Goal: Navigation & Orientation: Find specific page/section

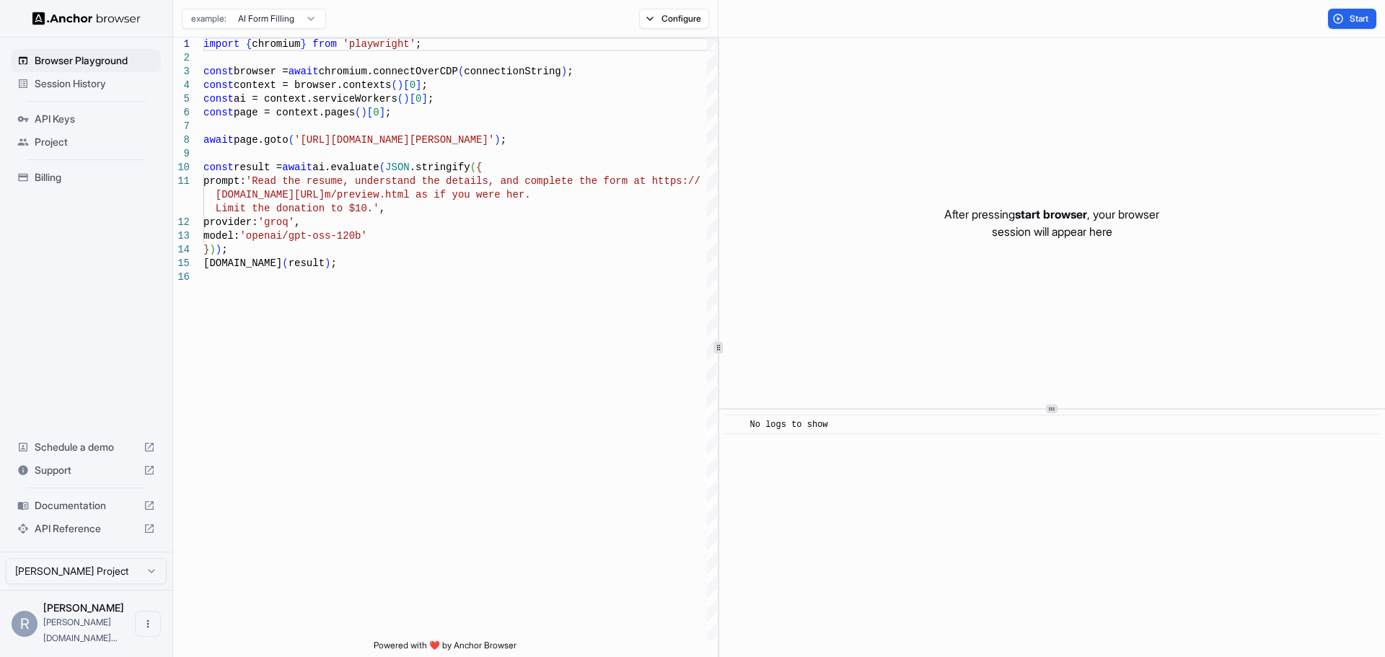
click at [97, 81] on span "Session History" at bounding box center [95, 83] width 120 height 14
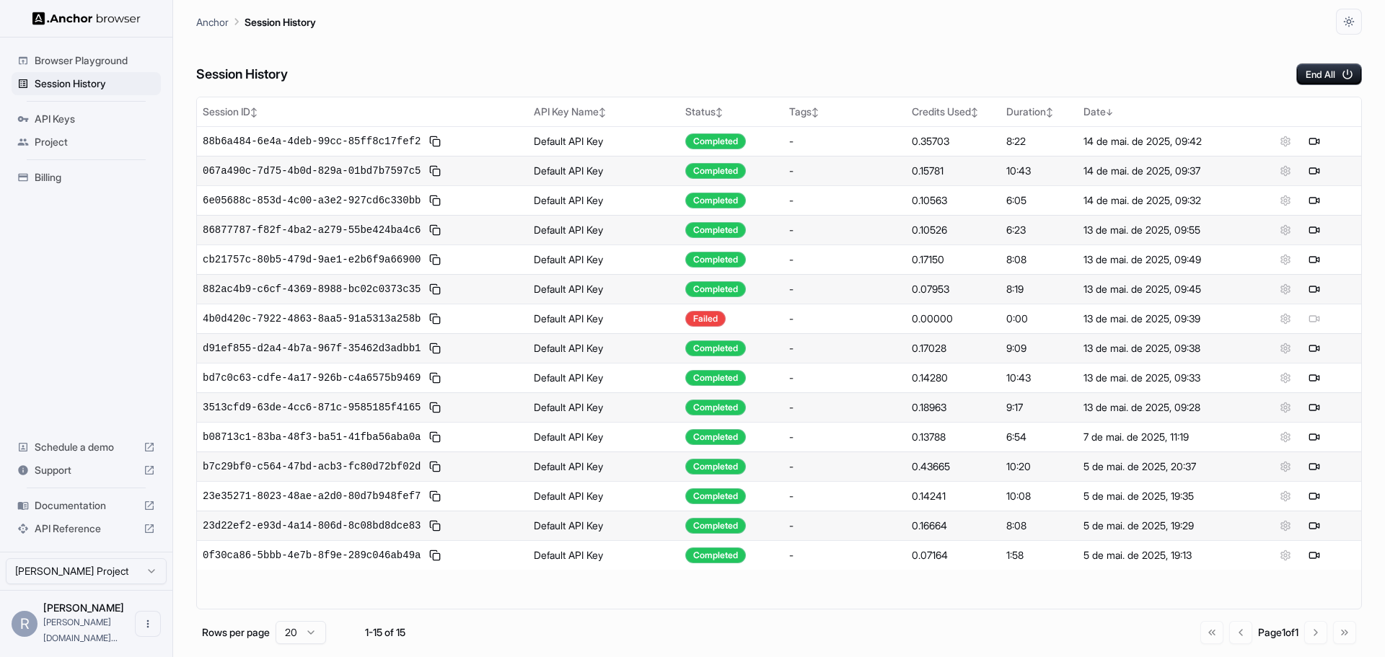
click at [77, 580] on html "Browser Playground Session History API Keys Project Billing Schedule a demo Sup…" at bounding box center [692, 328] width 1385 height 657
click at [58, 177] on span "Billing" at bounding box center [95, 177] width 120 height 14
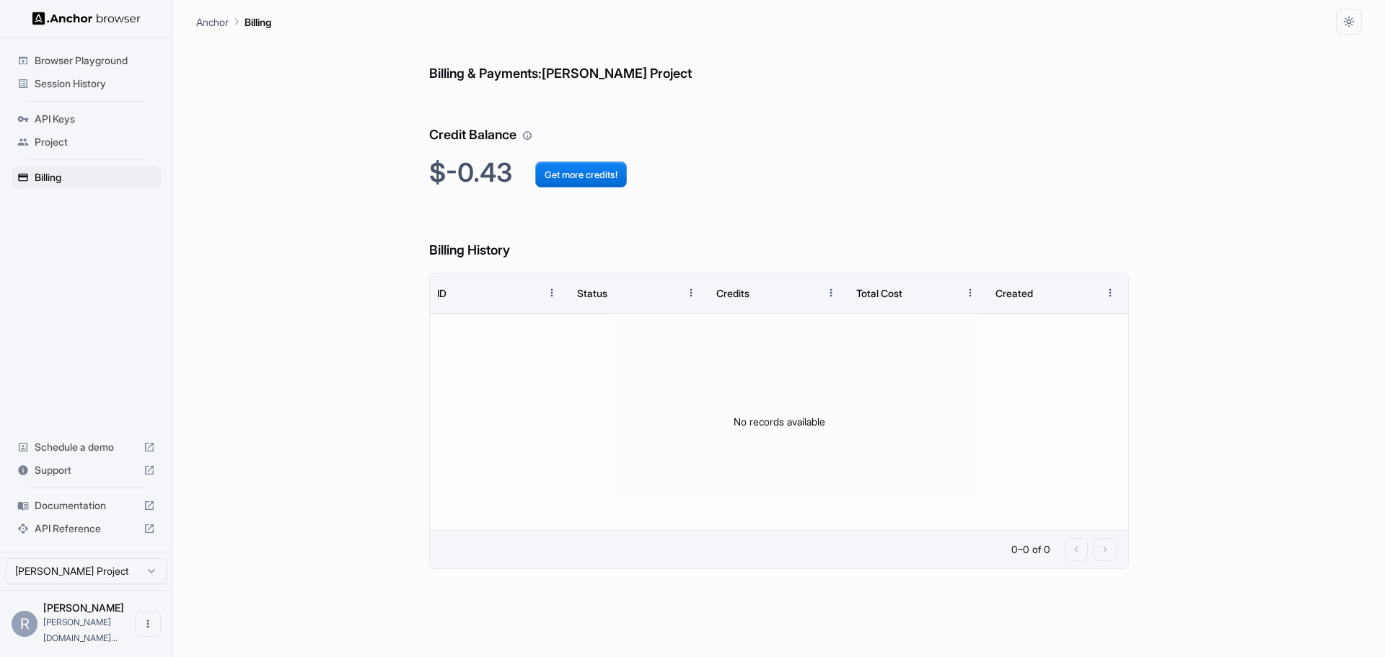
click at [80, 89] on span "Session History" at bounding box center [95, 83] width 120 height 14
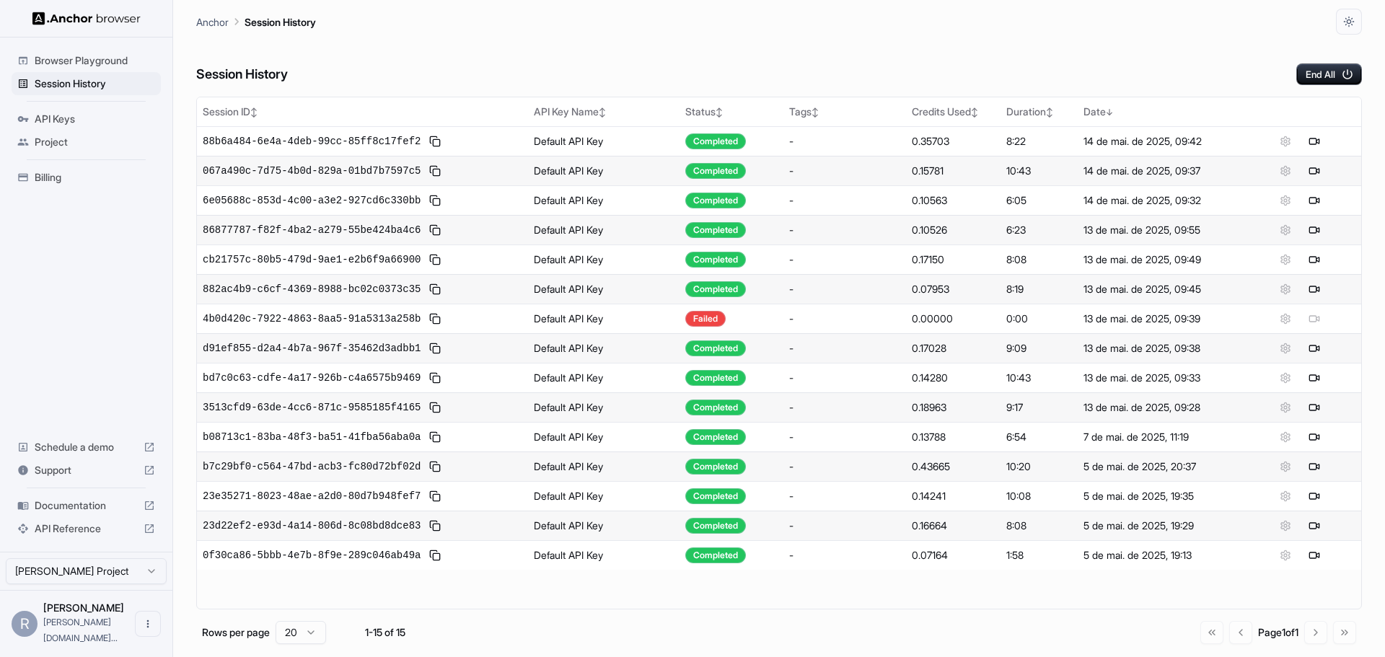
click at [61, 143] on span "Project" at bounding box center [95, 142] width 120 height 14
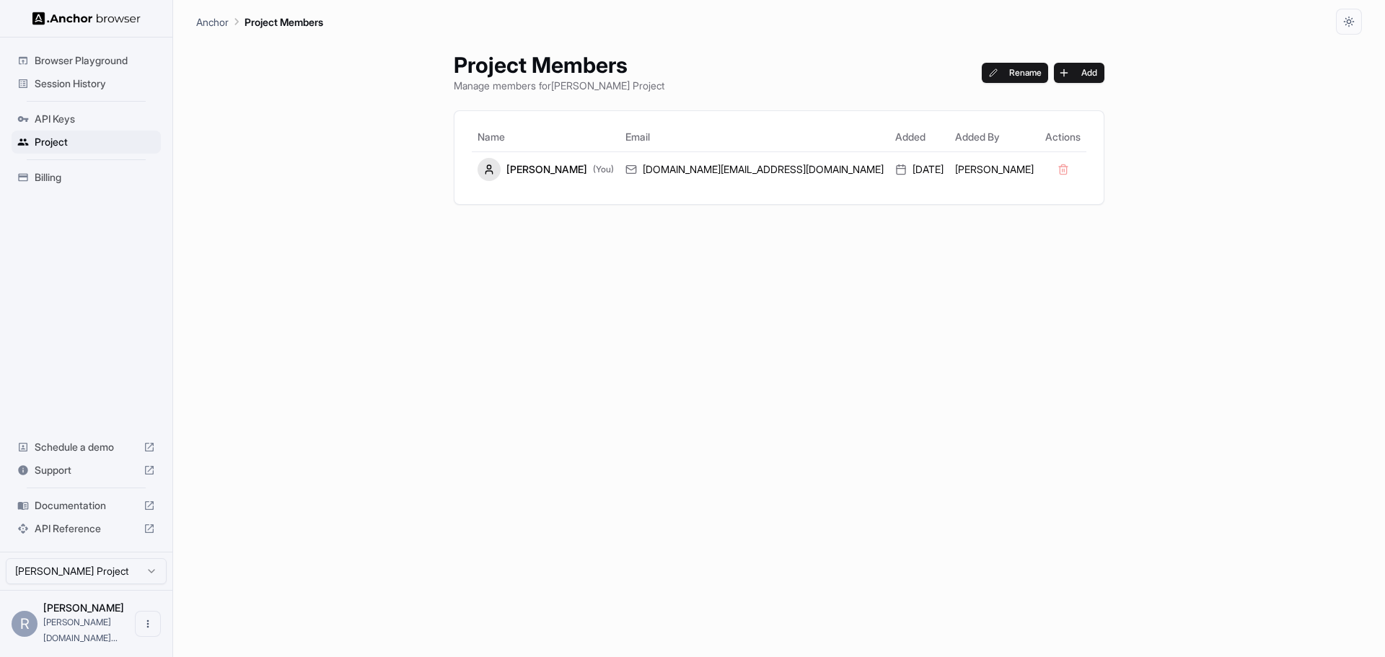
click at [65, 172] on span "Billing" at bounding box center [95, 177] width 120 height 14
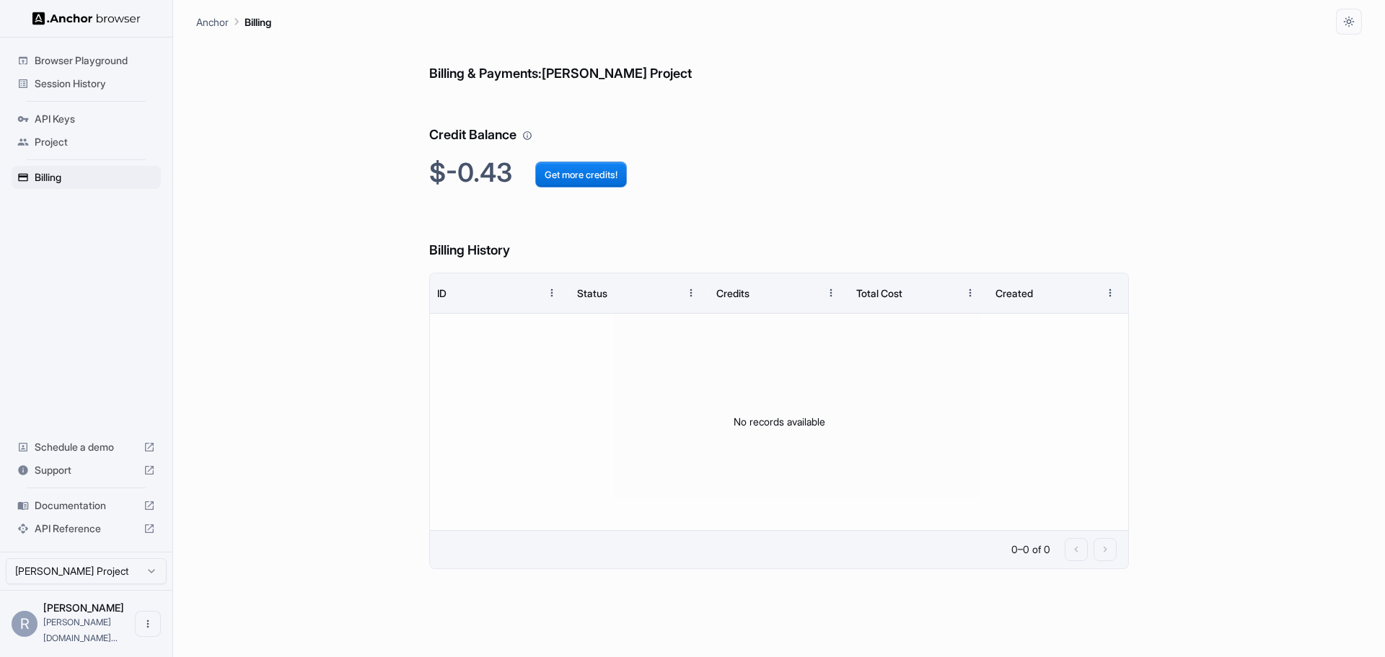
click at [108, 630] on div "R Rafael Ferrari rafael.ferrari..." at bounding box center [86, 623] width 172 height 67
click at [97, 614] on span "[PERSON_NAME]" at bounding box center [83, 607] width 81 height 12
click at [105, 586] on html "Browser Playground Session History API Keys Project Billing Schedule a demo Sup…" at bounding box center [692, 328] width 1385 height 657
click at [257, 381] on html "Browser Playground Session History API Keys Project Billing Schedule a demo Sup…" at bounding box center [692, 328] width 1385 height 657
click at [94, 148] on span "Project" at bounding box center [95, 142] width 120 height 14
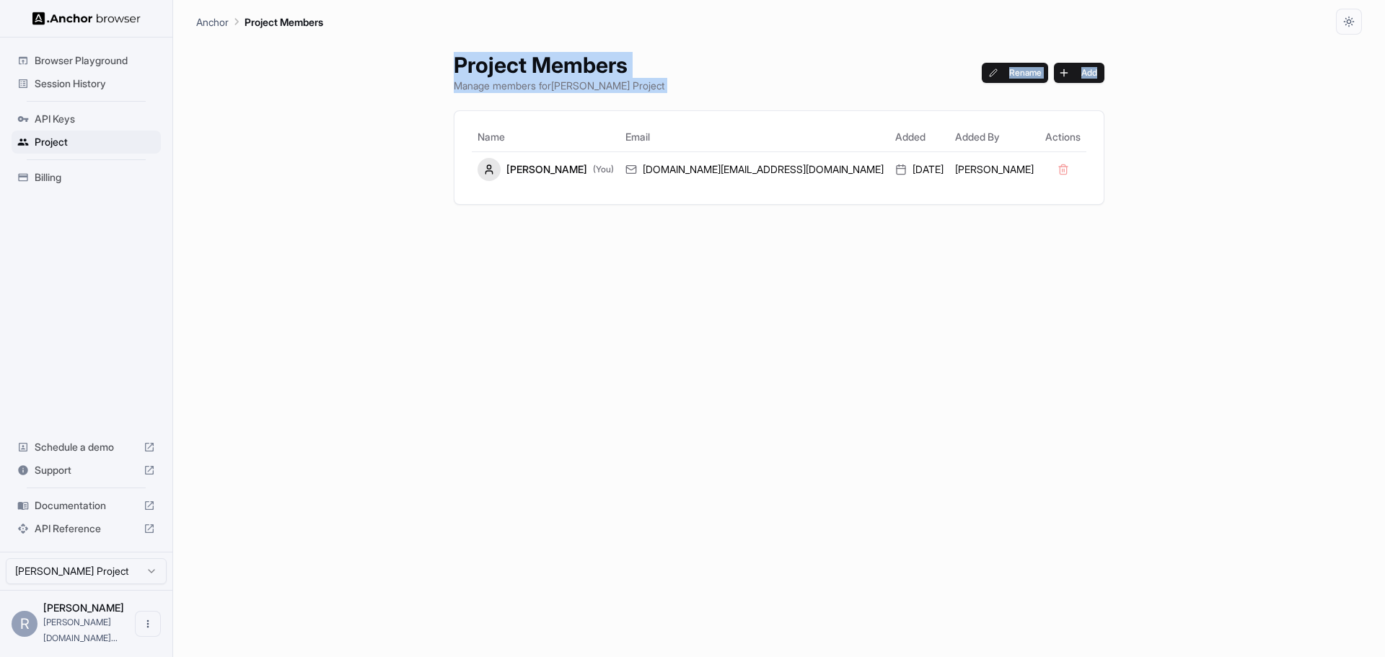
drag, startPoint x: 501, startPoint y: 22, endPoint x: 1074, endPoint y: 198, distance: 599.0
click at [1074, 198] on main "Anchor Project Members Project Members Manage members for Rafael Ferrari Projec…" at bounding box center [778, 328] width 1211 height 657
click at [469, 45] on div "Project Members Manage members for Rafael Ferrari Project Rename Add Name Email…" at bounding box center [778, 346] width 1165 height 622
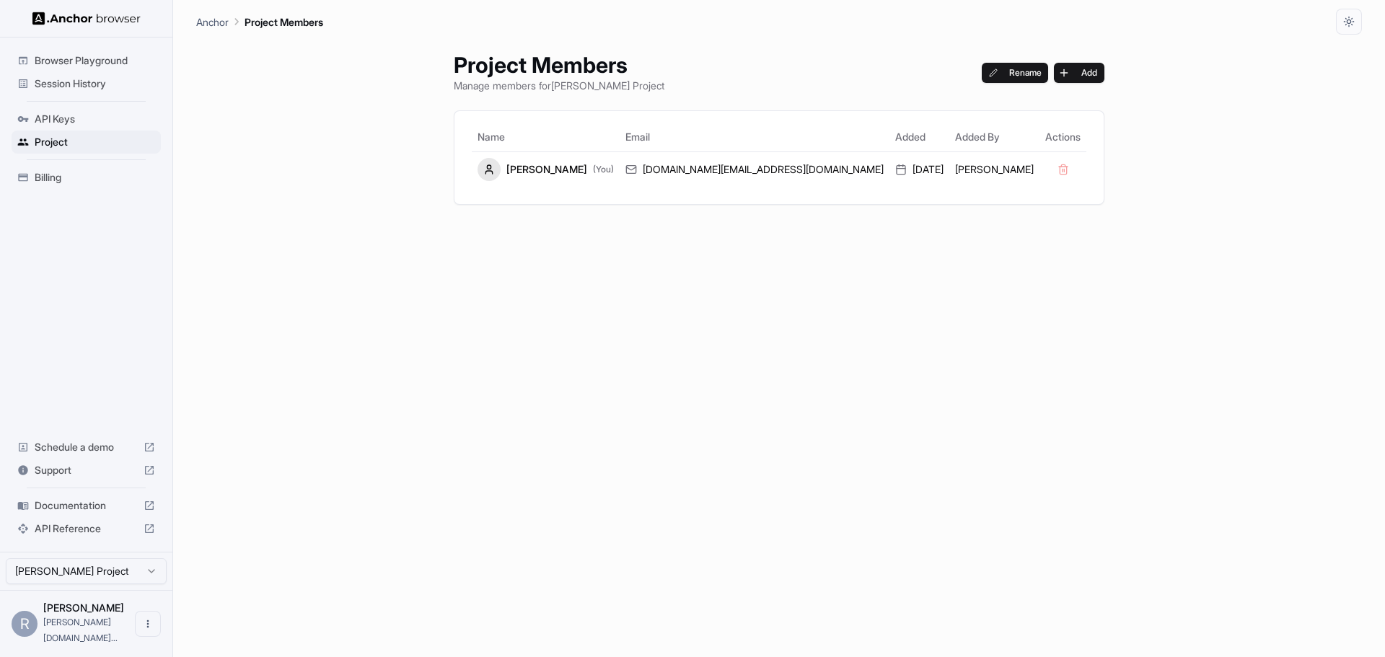
click at [433, 244] on div "Project Members Manage members for Rafael Ferrari Project Rename Add Name Email…" at bounding box center [778, 346] width 1165 height 622
click at [90, 583] on html "Browser Playground Session History API Keys Project Billing Schedule a demo Sup…" at bounding box center [692, 328] width 1385 height 657
click at [283, 357] on html "Browser Playground Session History API Keys Project Billing Schedule a demo Sup…" at bounding box center [692, 328] width 1385 height 657
click at [213, 19] on p "Anchor" at bounding box center [212, 21] width 32 height 15
click at [102, 584] on html "Browser Playground Session History API Keys Project Billing Schedule a demo Sup…" at bounding box center [692, 328] width 1385 height 657
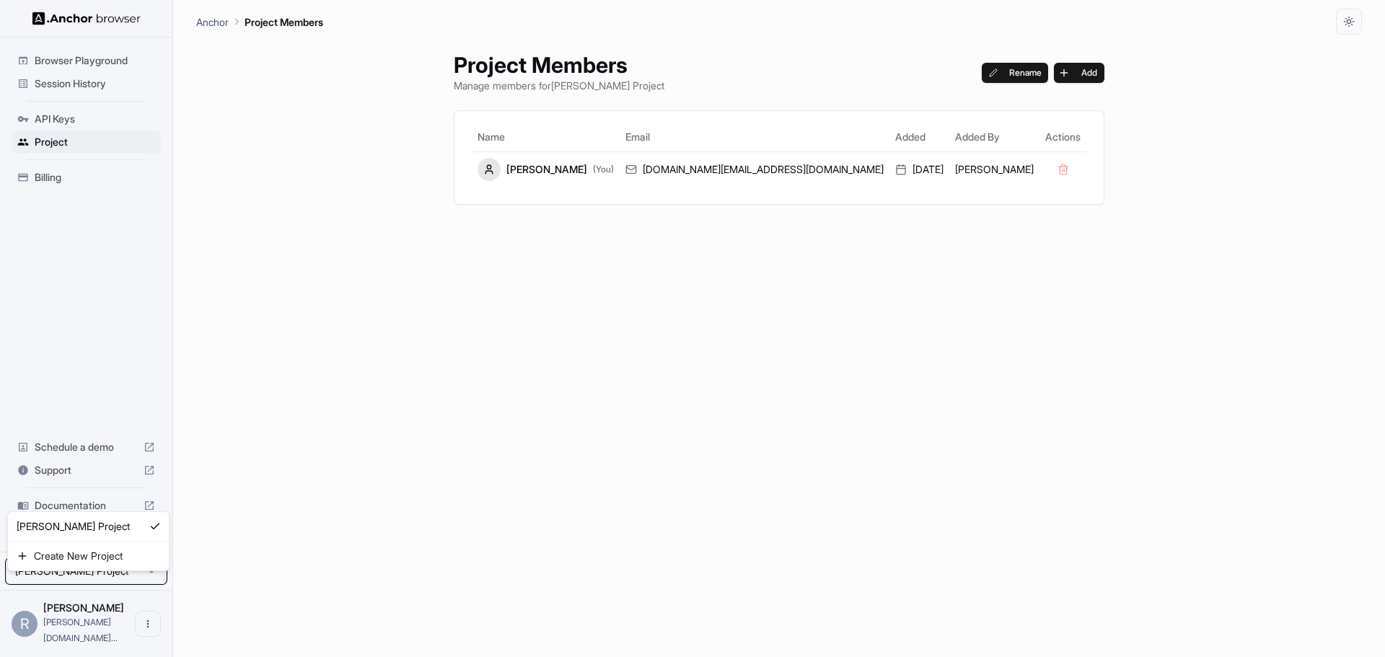
click at [299, 469] on html "Browser Playground Session History API Keys Project Billing Schedule a demo Sup…" at bounding box center [692, 328] width 1385 height 657
